Goal: Task Accomplishment & Management: Manage account settings

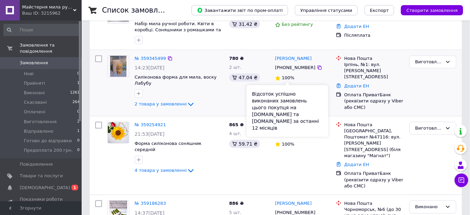
scroll to position [165, 0]
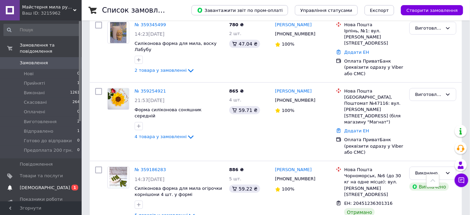
click at [44, 185] on span "[DEMOGRAPHIC_DATA]" at bounding box center [45, 188] width 50 height 6
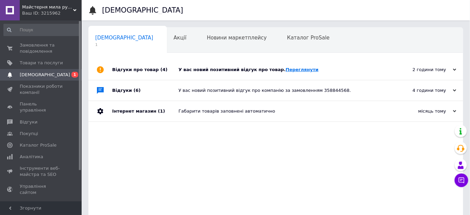
click at [289, 69] on link "Переглянути" at bounding box center [302, 69] width 33 height 5
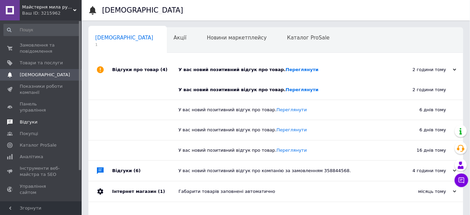
drag, startPoint x: 23, startPoint y: 116, endPoint x: 51, endPoint y: 116, distance: 27.2
click at [24, 119] on span "Відгуки" at bounding box center [29, 122] width 18 height 6
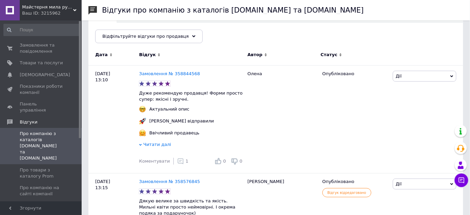
scroll to position [82, 0]
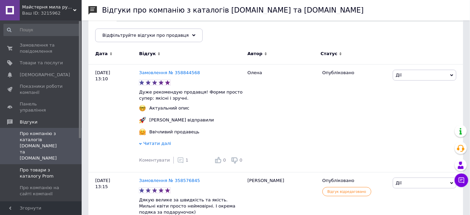
click at [42, 167] on span "Про товари з каталогу Prom" at bounding box center [41, 173] width 43 height 12
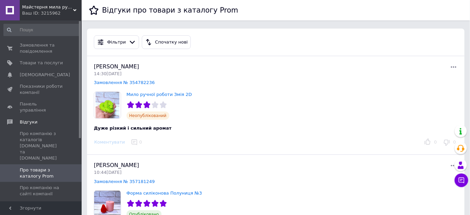
click at [456, 66] on icon at bounding box center [454, 67] width 8 height 8
click at [259, 68] on div "[PERSON_NAME] 14:30[DATE]" at bounding box center [185, 70] width 182 height 14
click at [129, 82] on link "Замовлення № 354782236" at bounding box center [124, 82] width 61 height 5
